Goal: Transaction & Acquisition: Book appointment/travel/reservation

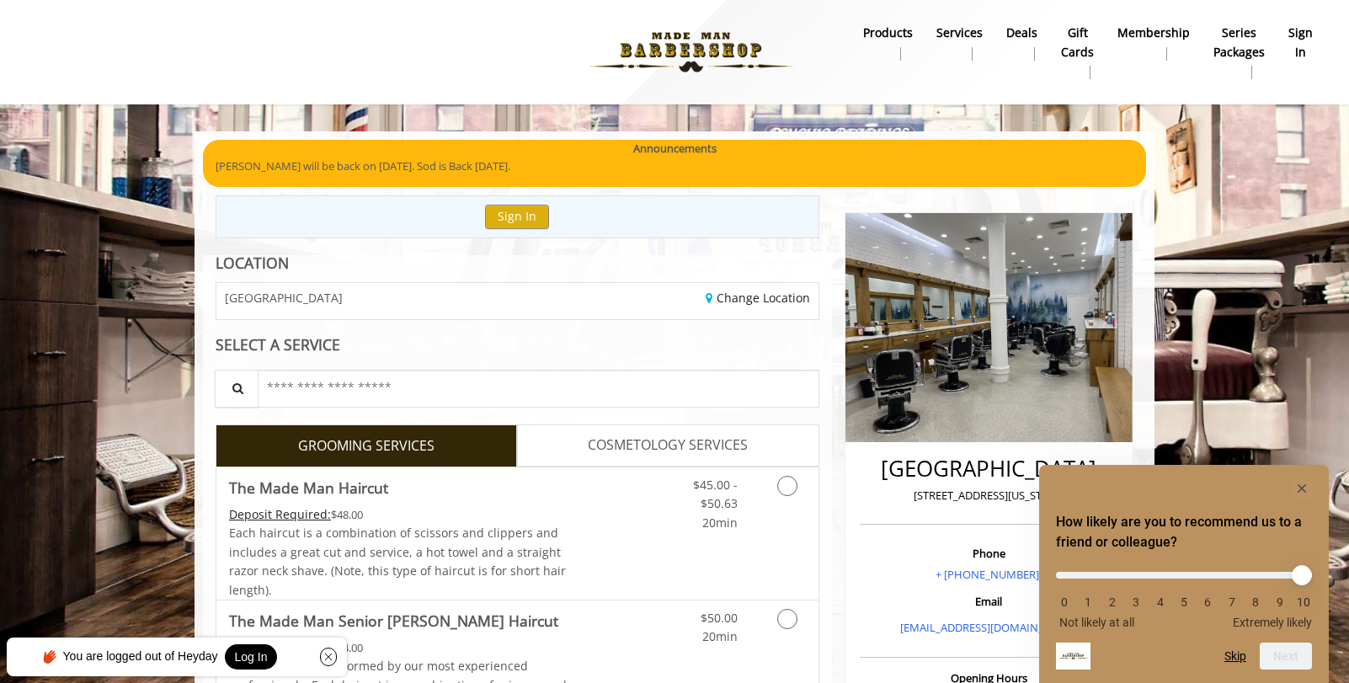
scroll to position [84, 0]
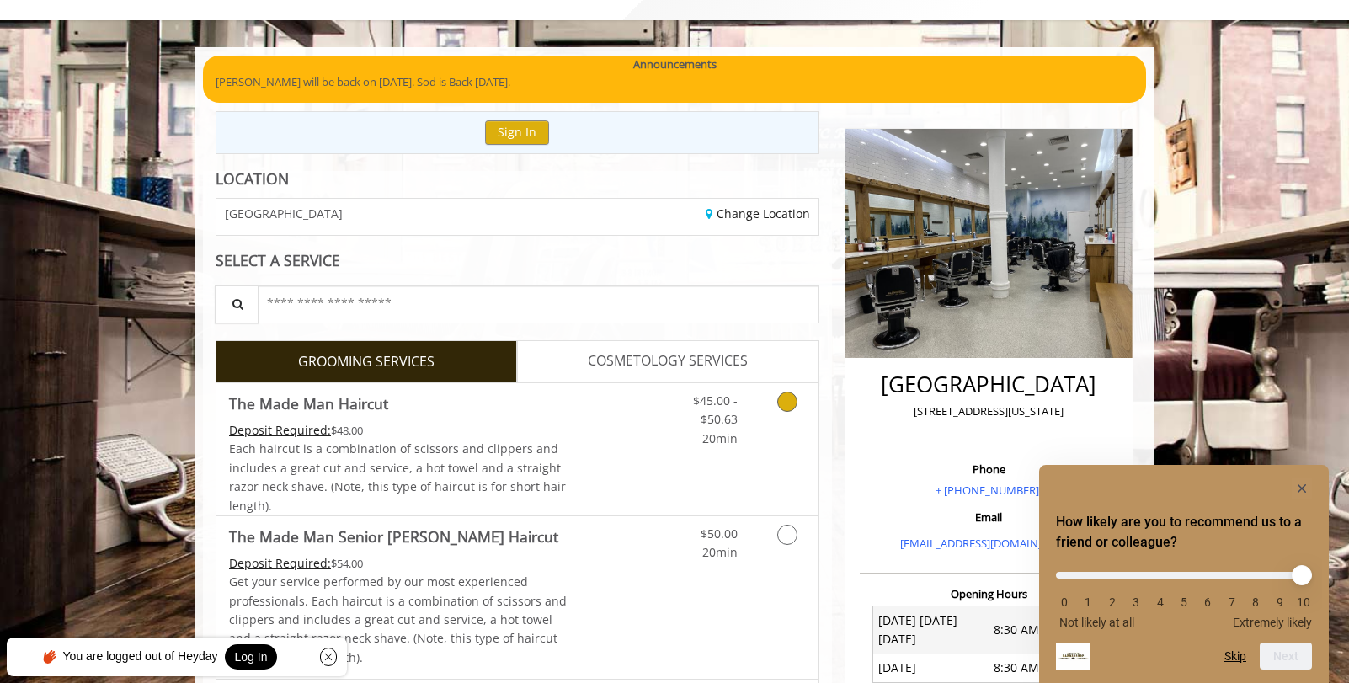
click at [761, 401] on div "Grooming services" at bounding box center [785, 415] width 68 height 65
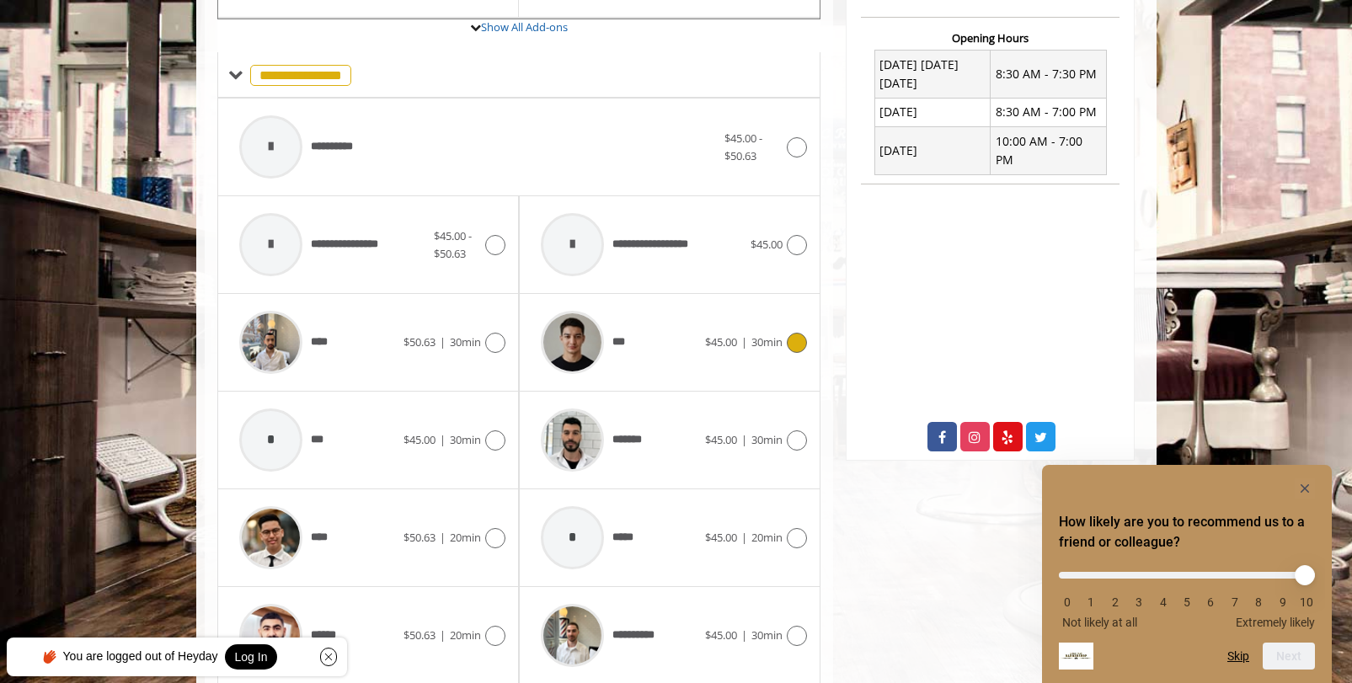
scroll to position [671, 0]
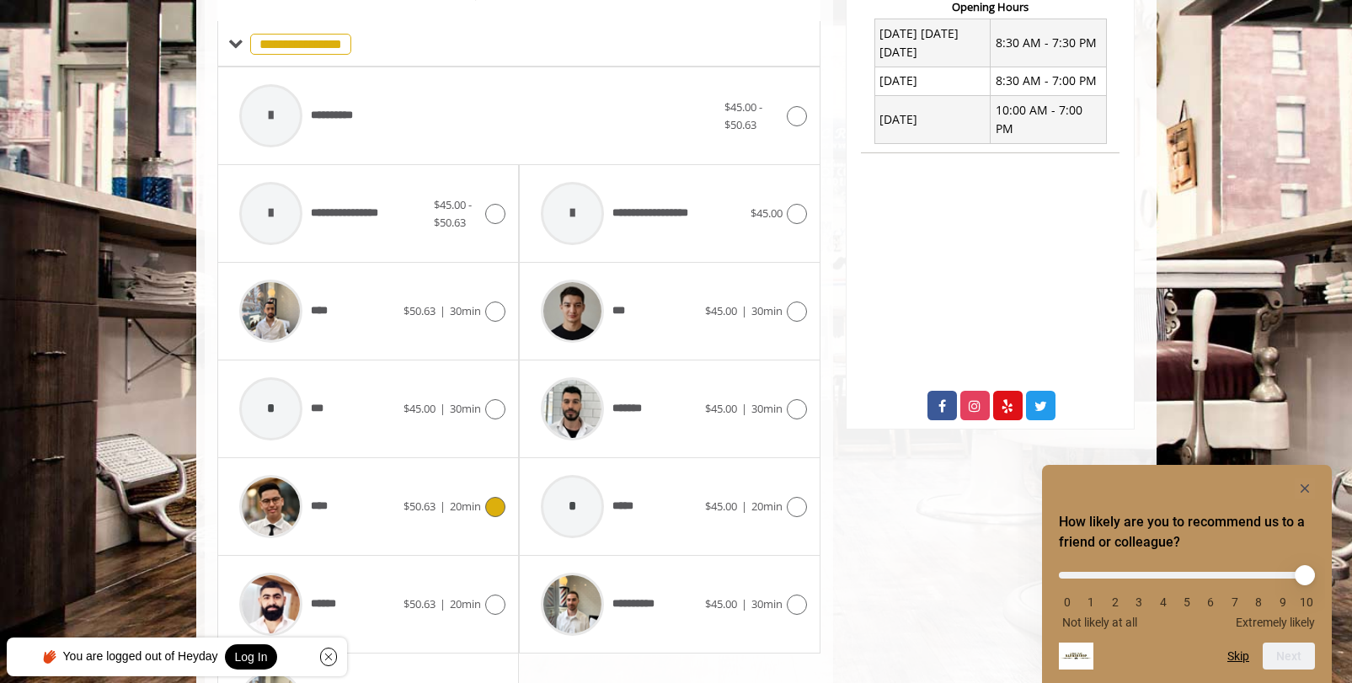
click at [452, 500] on span "20min" at bounding box center [465, 506] width 31 height 15
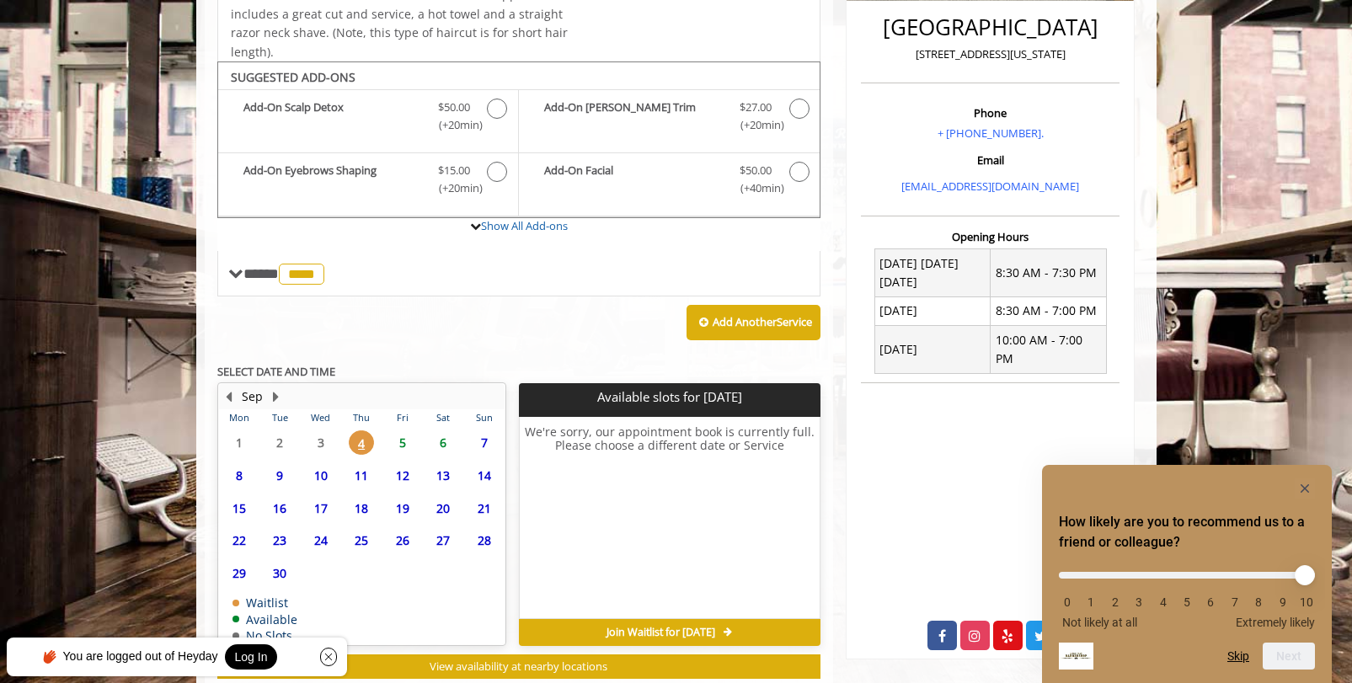
scroll to position [488, 0]
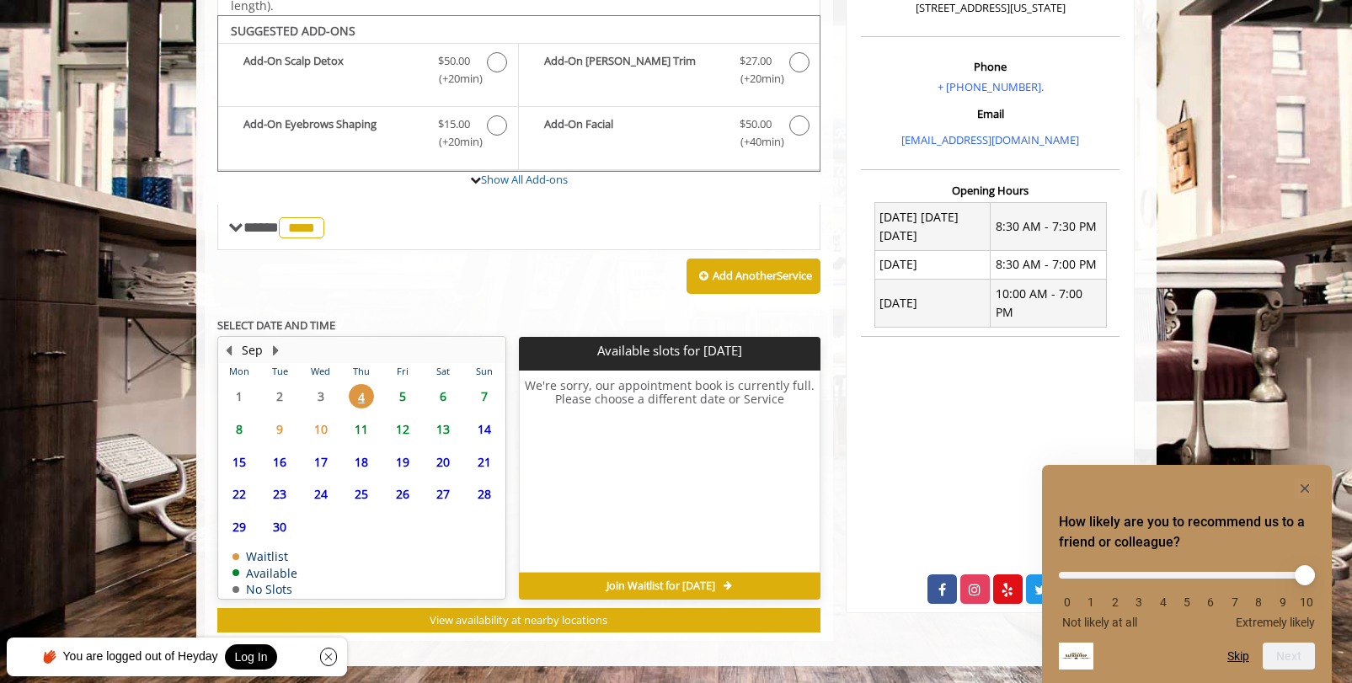
click at [409, 393] on span "5" at bounding box center [402, 396] width 25 height 24
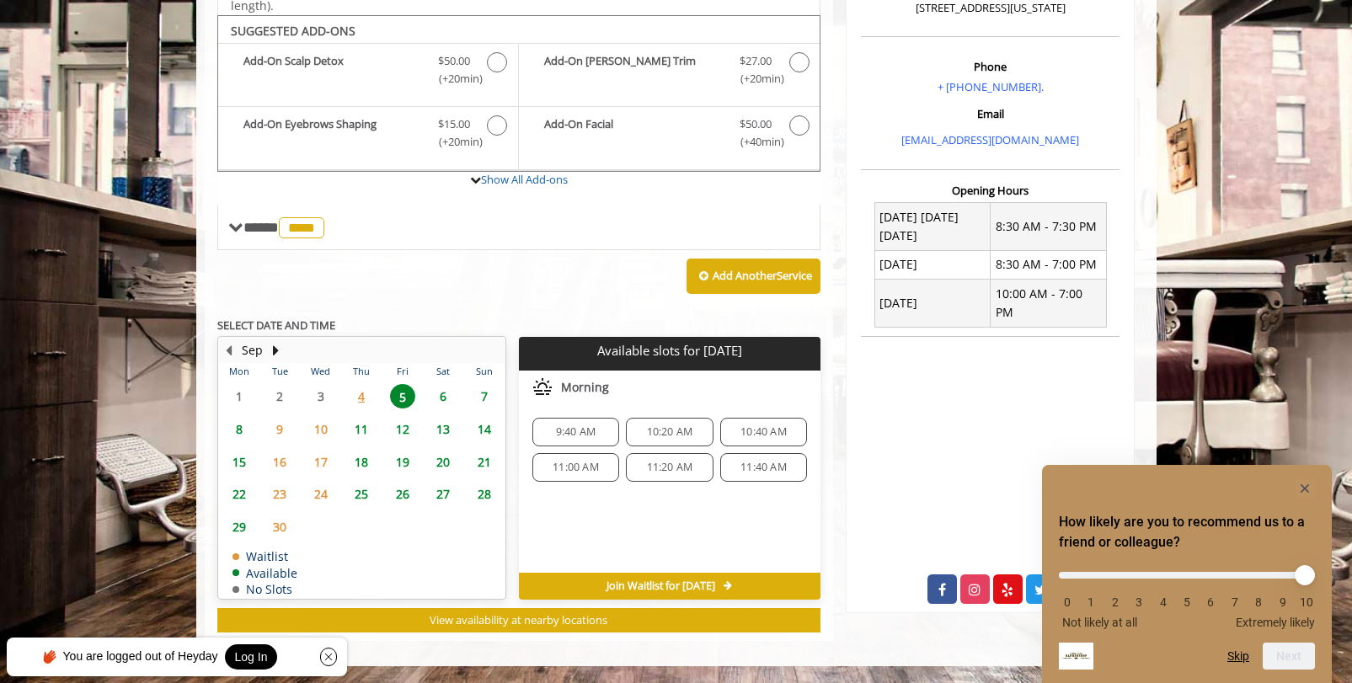
click at [776, 473] on span "11:40 AM" at bounding box center [763, 467] width 46 height 13
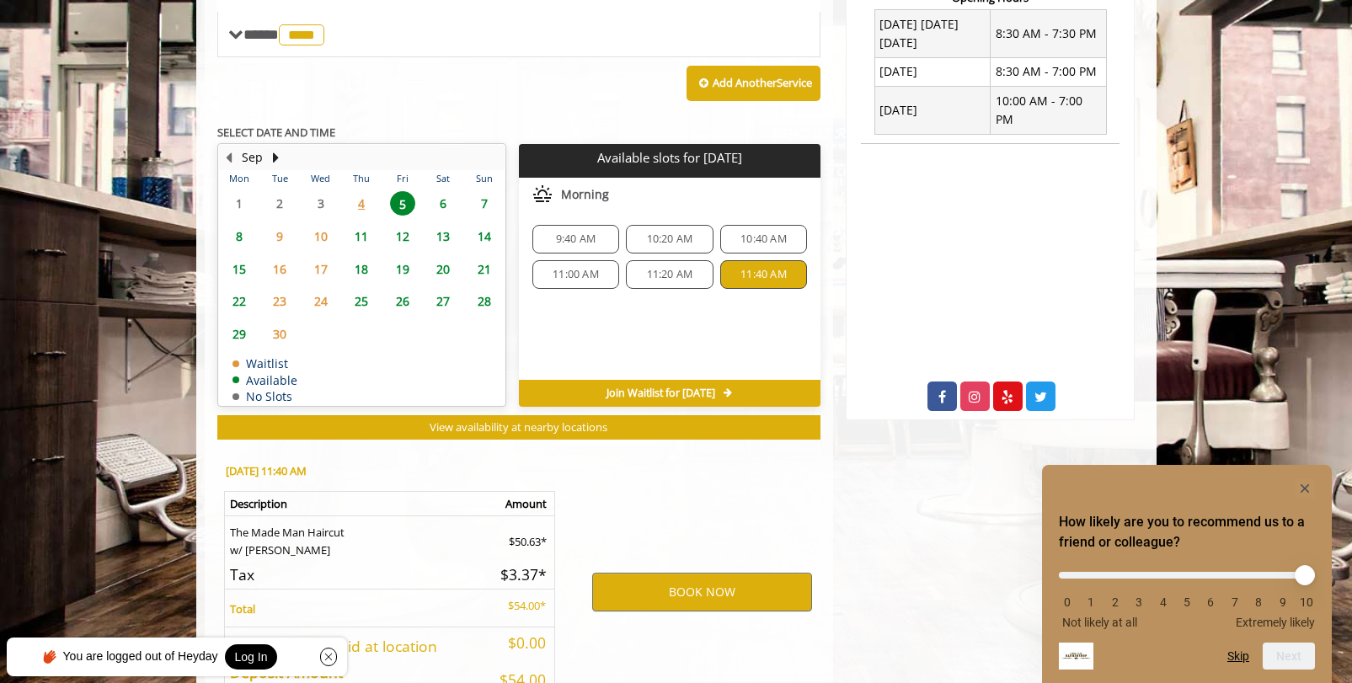
scroll to position [792, 0]
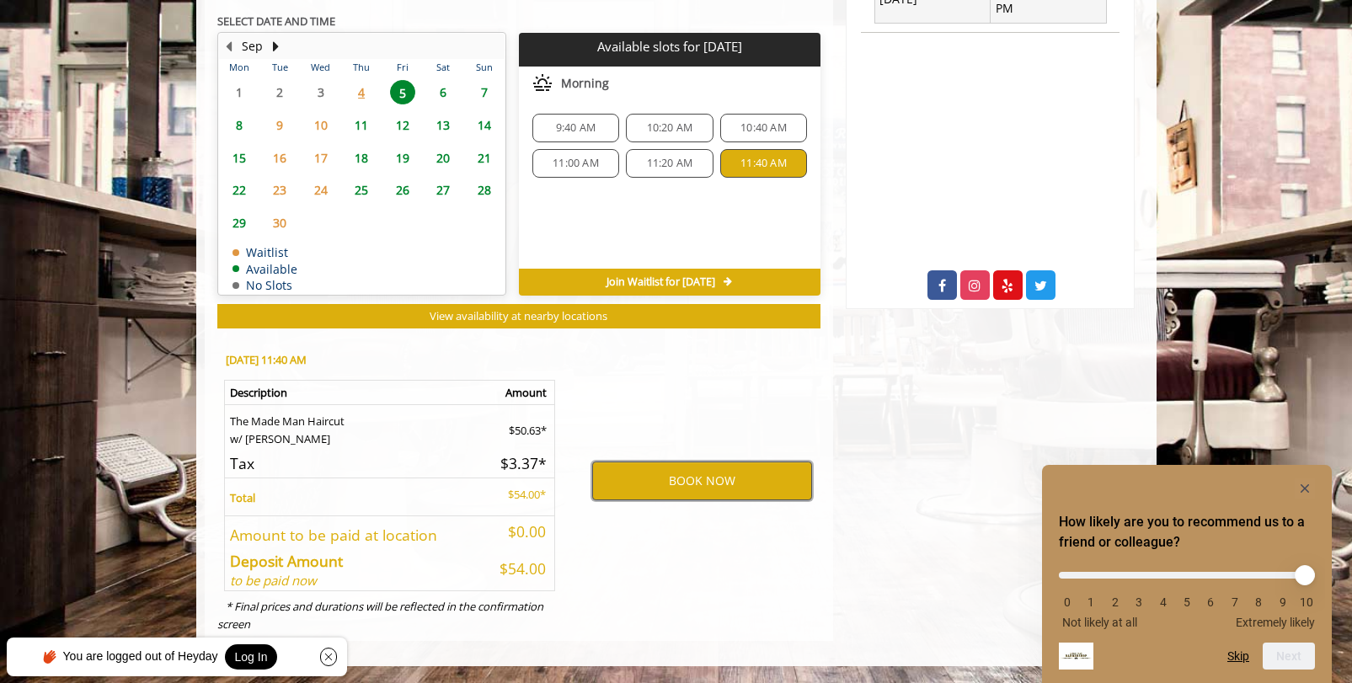
click at [721, 485] on button "BOOK NOW" at bounding box center [702, 481] width 220 height 39
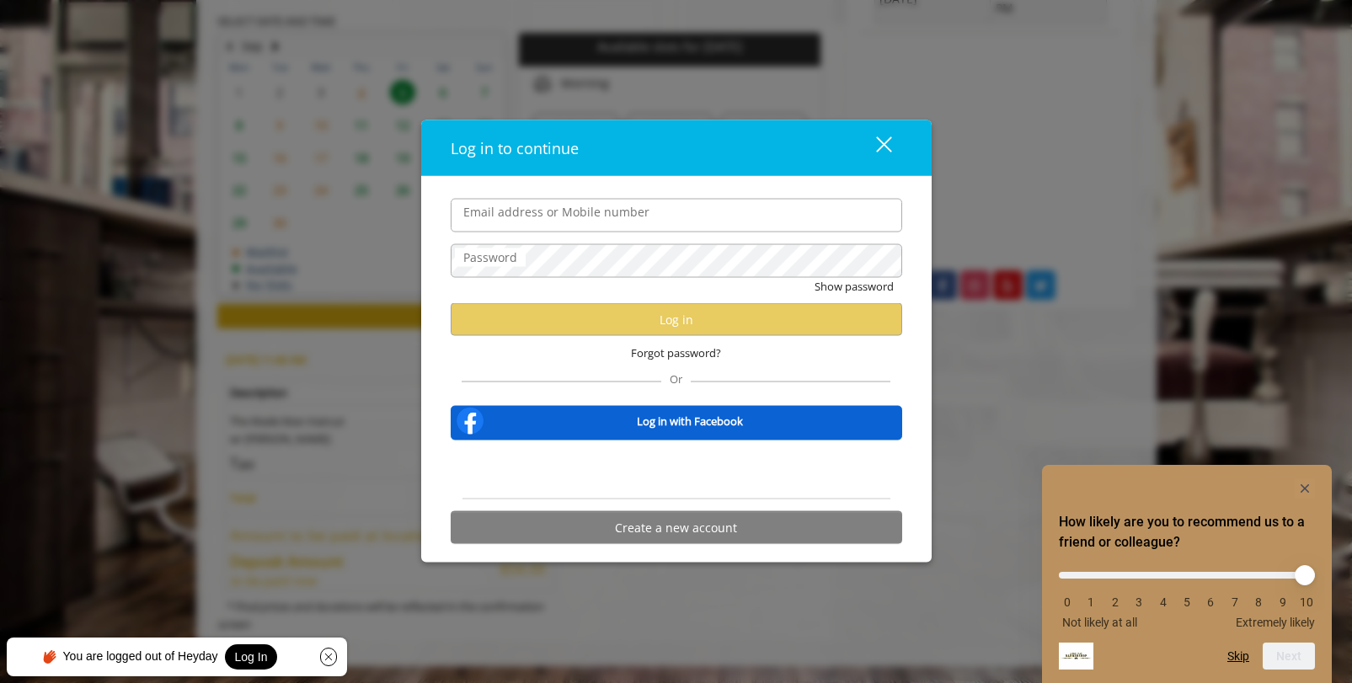
type input "**********"
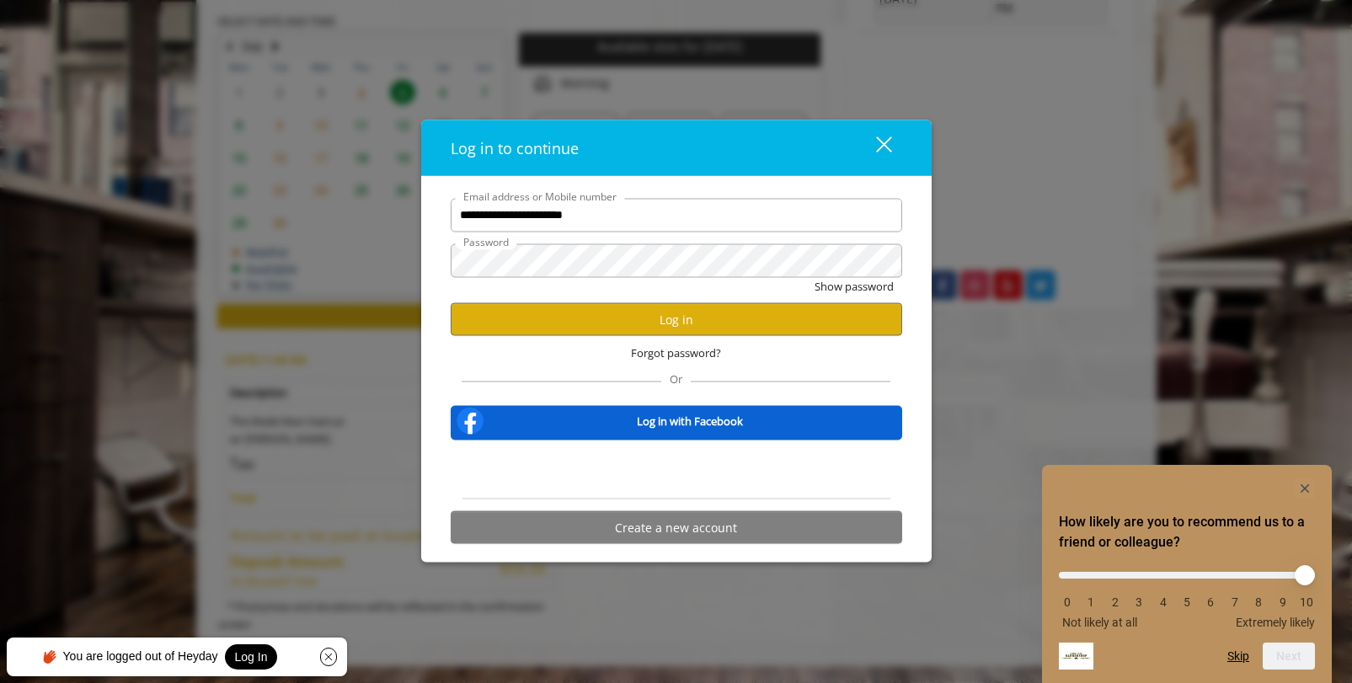
scroll to position [0, 0]
click at [676, 320] on button "Log in" at bounding box center [677, 319] width 452 height 33
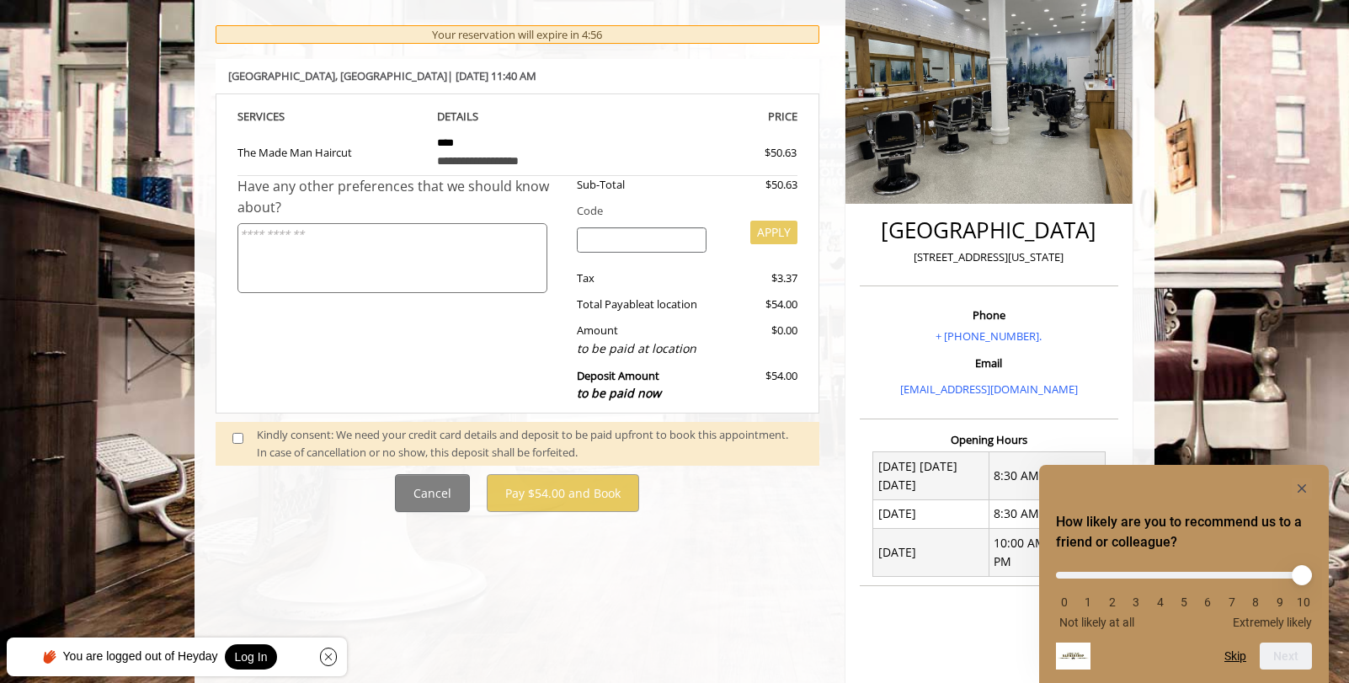
scroll to position [253, 0]
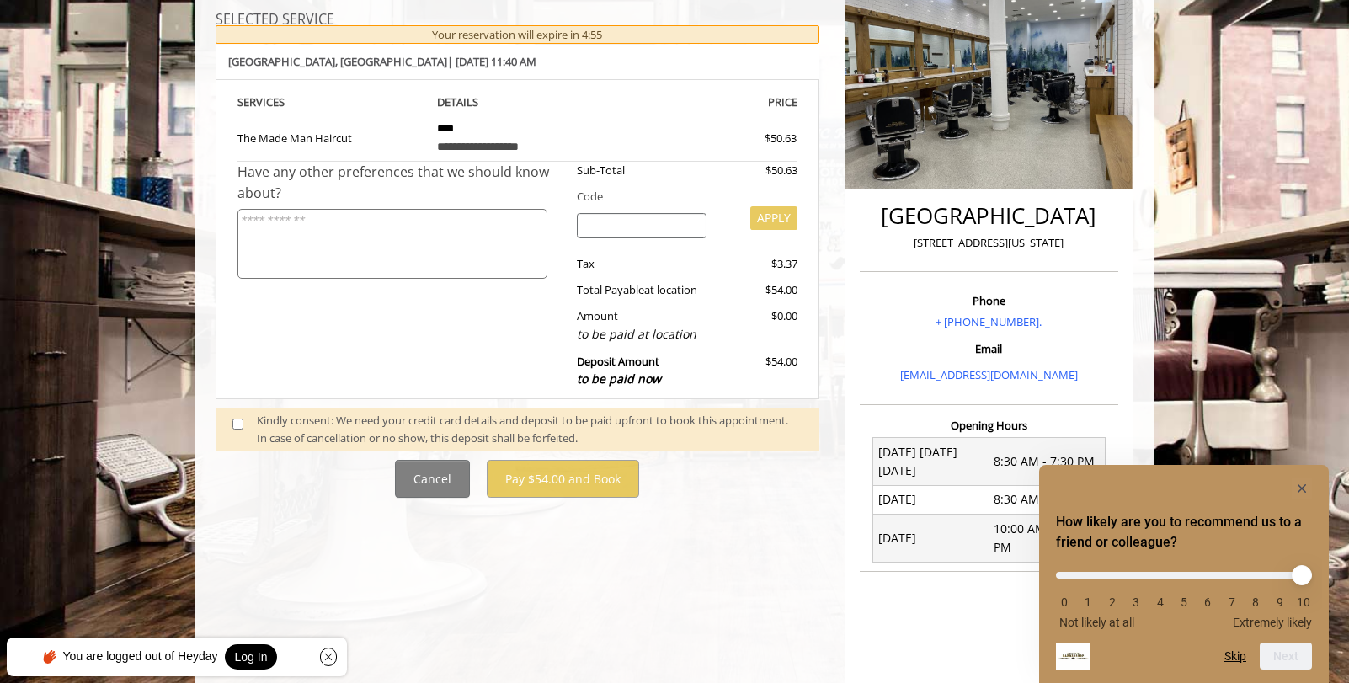
click at [244, 423] on span at bounding box center [245, 429] width 50 height 35
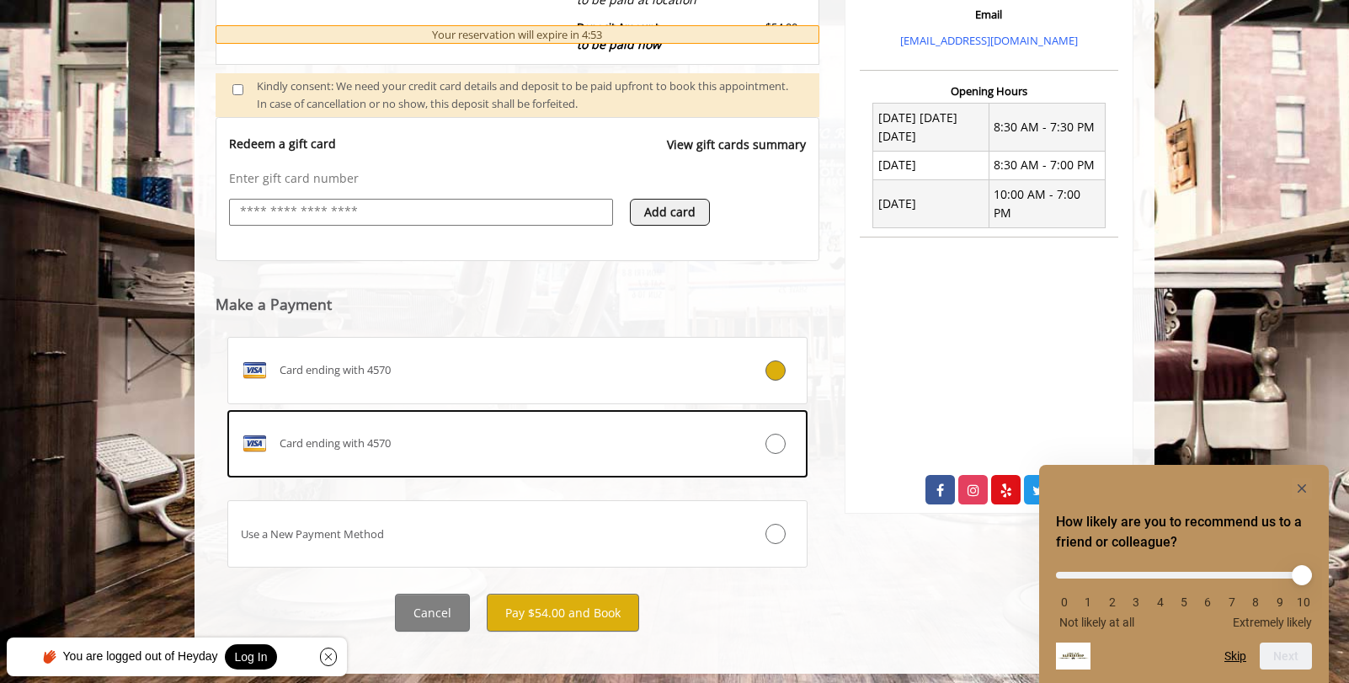
scroll to position [596, 0]
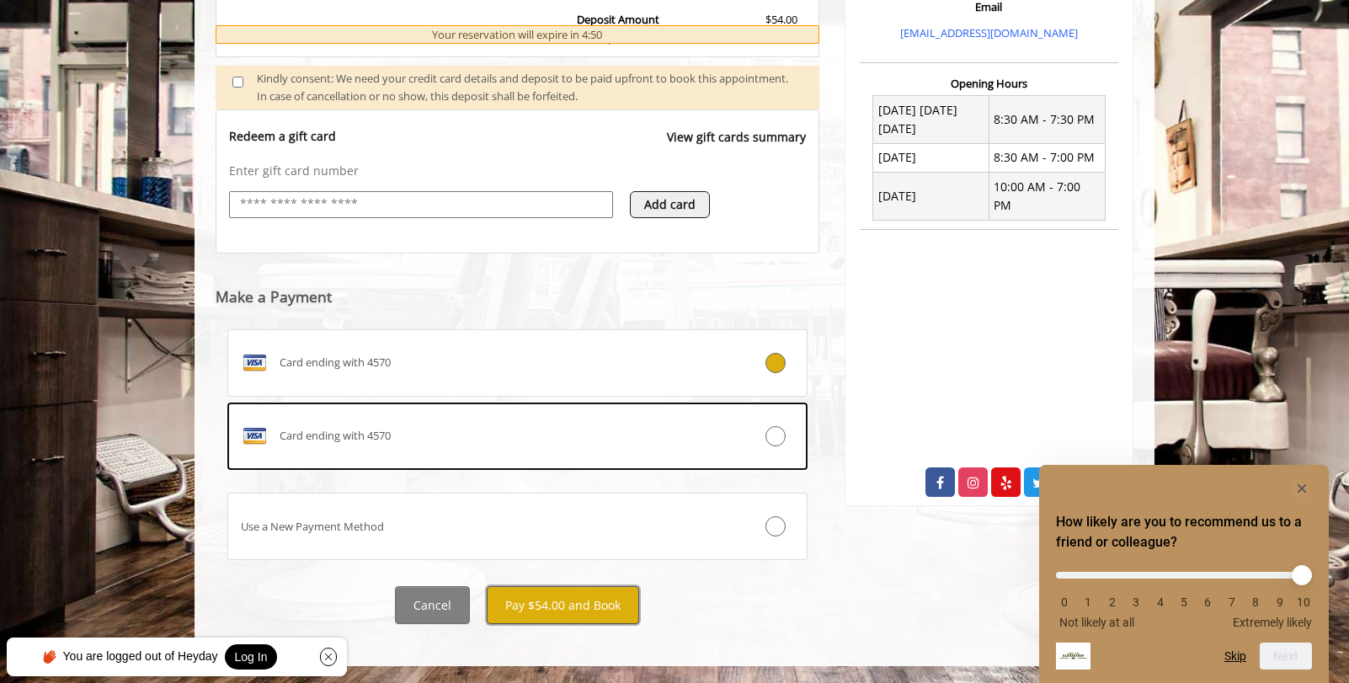
click at [606, 594] on button "Pay $54.00 and Book" at bounding box center [563, 605] width 152 height 38
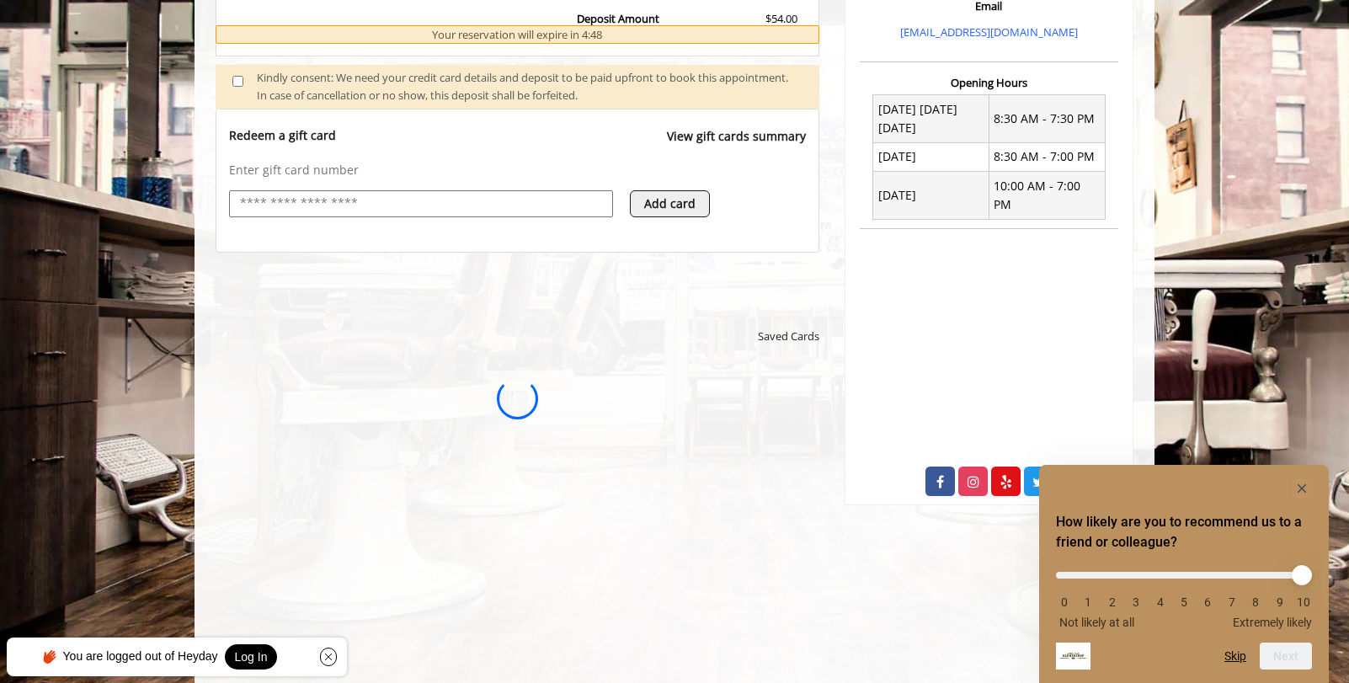
scroll to position [0, 0]
click at [1296, 485] on rect "Hide survey" at bounding box center [1302, 488] width 20 height 20
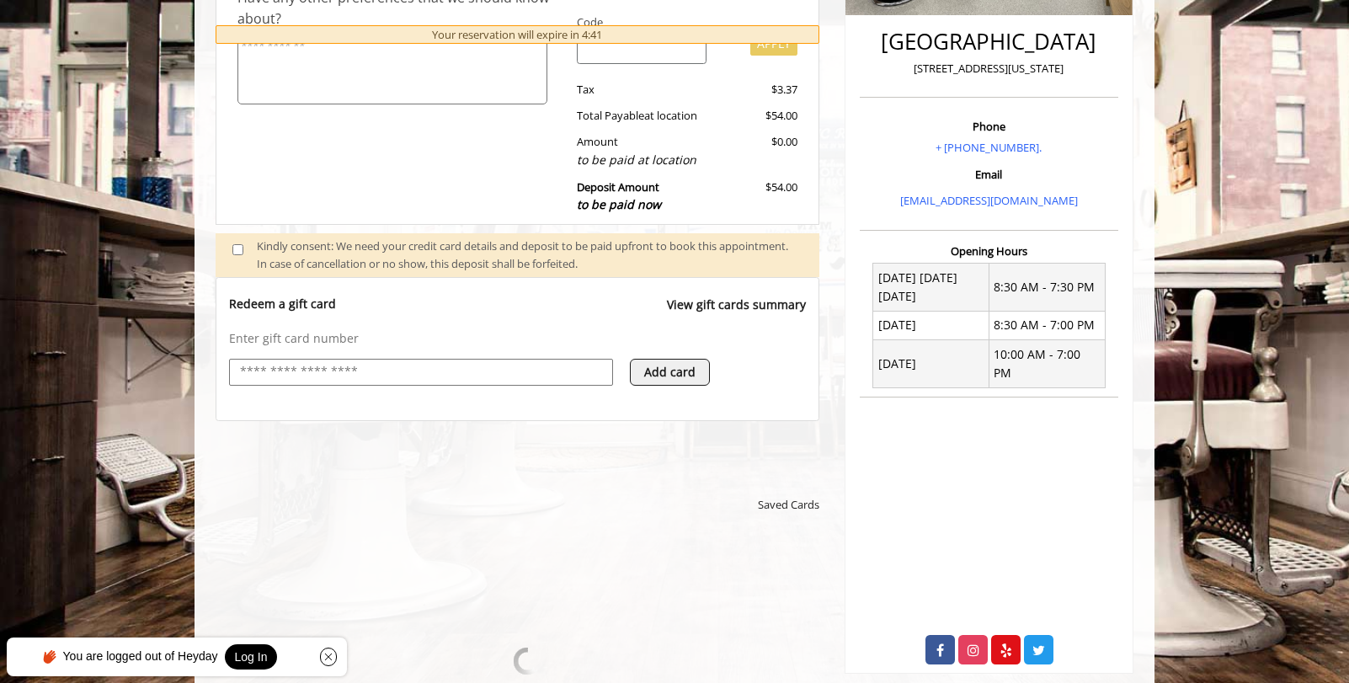
scroll to position [680, 0]
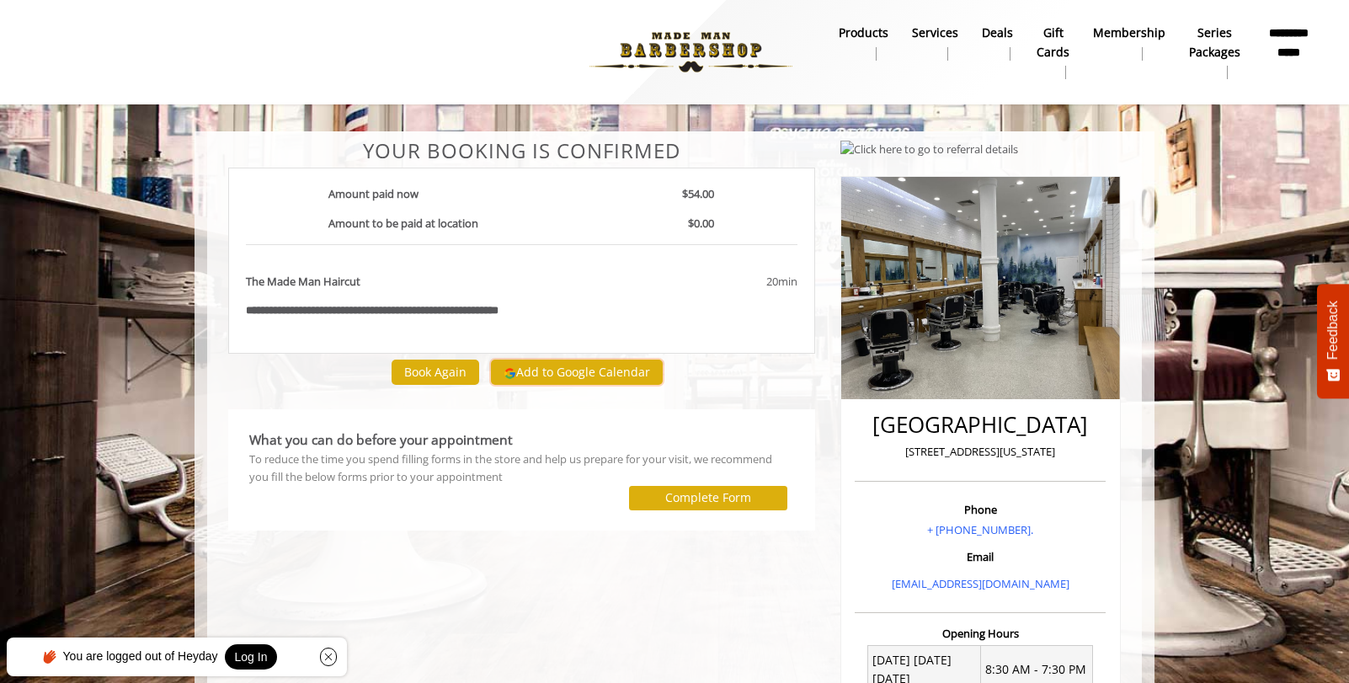
click at [564, 366] on button "Add to Google Calendar" at bounding box center [577, 372] width 172 height 25
